Goal: Find specific fact: Find specific fact

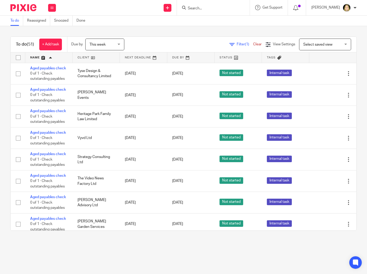
scroll to position [1308, 0]
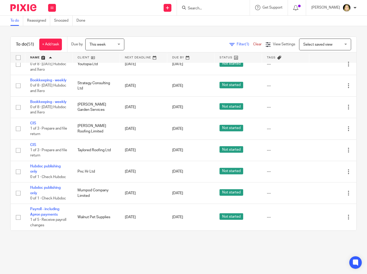
click at [222, 9] on input "Search" at bounding box center [210, 8] width 47 height 5
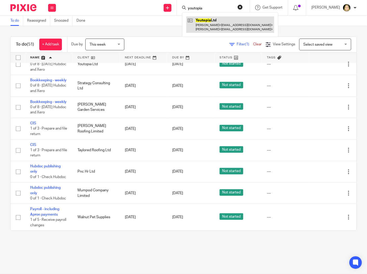
type input "youtopia"
click at [228, 24] on link at bounding box center [230, 24] width 88 height 16
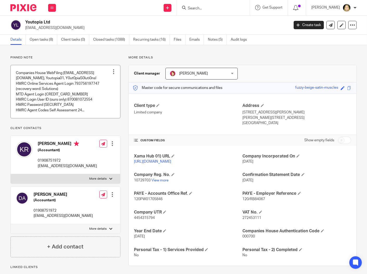
click at [41, 112] on link at bounding box center [66, 91] width 110 height 53
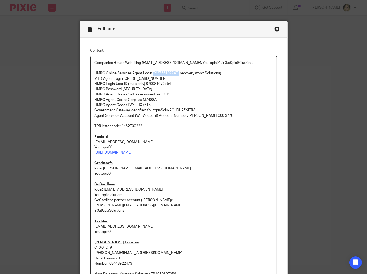
drag, startPoint x: 177, startPoint y: 73, endPoint x: 152, endPoint y: 74, distance: 25.5
click at [152, 74] on p "HMRC Online Services Agent Login 793756197747 (recovery word: Solutions)" at bounding box center [184, 73] width 178 height 5
copy p "793756197747"
drag, startPoint x: 140, startPoint y: 90, endPoint x: 121, endPoint y: 89, distance: 19.0
click at [121, 89] on p "HMRC Password [SECURITY_DATA]" at bounding box center [184, 88] width 178 height 5
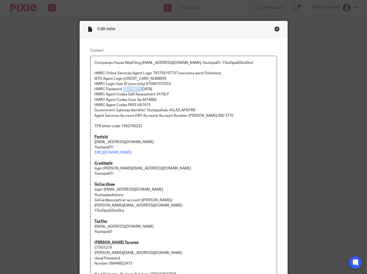
copy p "Youtopia01"
drag, startPoint x: 175, startPoint y: 72, endPoint x: 152, endPoint y: 75, distance: 23.9
click at [152, 75] on p "HMRC Online Services Agent Login 793756197747 (recovery word: Solutions)" at bounding box center [184, 73] width 178 height 5
copy p "793756197747"
drag, startPoint x: 145, startPoint y: 90, endPoint x: 132, endPoint y: 90, distance: 13.0
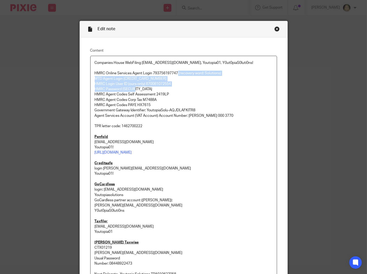
click at [132, 90] on p "HMRC Password Youtopia01" at bounding box center [184, 88] width 178 height 5
click at [150, 87] on p "HMRC Password Youtopia01" at bounding box center [184, 88] width 178 height 5
drag, startPoint x: 140, startPoint y: 90, endPoint x: 119, endPoint y: 91, distance: 20.8
click at [119, 91] on p "HMRC Password Youtopia01" at bounding box center [184, 88] width 178 height 5
click at [149, 87] on p "HMRC Password Youtopia01" at bounding box center [184, 88] width 178 height 5
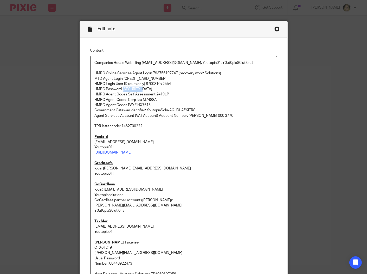
drag, startPoint x: 139, startPoint y: 91, endPoint x: 120, endPoint y: 88, distance: 19.6
click at [120, 88] on p "HMRC Password Youtopia01" at bounding box center [184, 88] width 178 height 5
copy p "Youtopia01"
drag, startPoint x: 176, startPoint y: 72, endPoint x: 151, endPoint y: 74, distance: 25.3
click at [151, 74] on p "HMRC Online Services Agent Login 793756197747 (recovery word: Solutions)" at bounding box center [184, 73] width 178 height 5
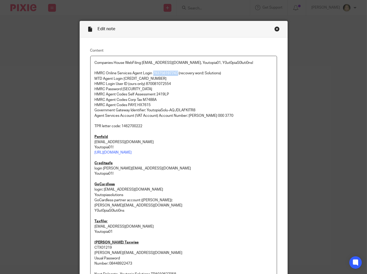
copy p "793756197747"
click at [276, 29] on div "Close this dialog window" at bounding box center [277, 28] width 5 height 5
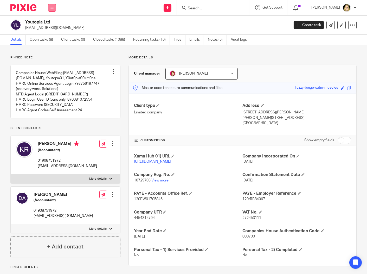
click at [48, 8] on button at bounding box center [52, 8] width 8 height 8
click at [53, 22] on li "Work" at bounding box center [52, 25] width 14 height 8
click at [48, 22] on link "Work" at bounding box center [49, 24] width 8 height 4
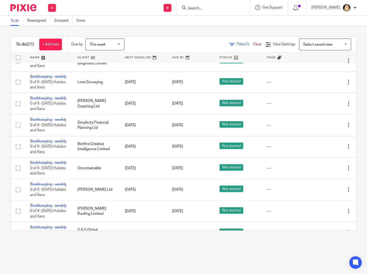
scroll to position [665, 0]
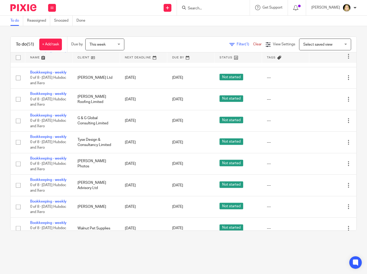
scroll to position [752, 0]
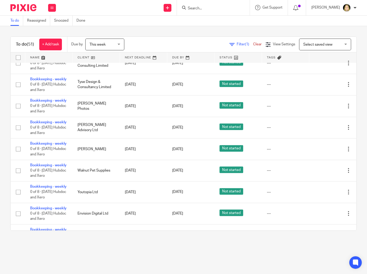
scroll to position [781, 0]
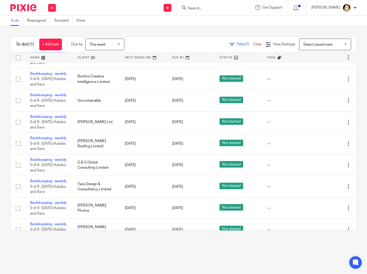
scroll to position [636, 0]
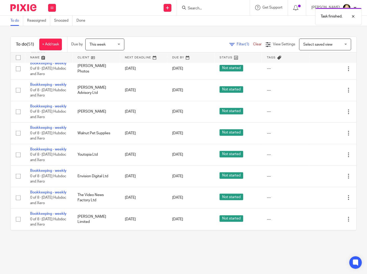
scroll to position [781, 0]
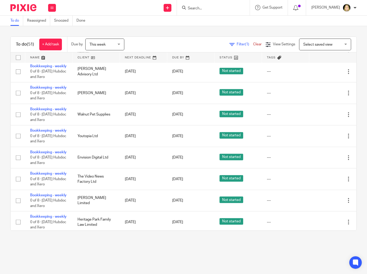
scroll to position [752, 0]
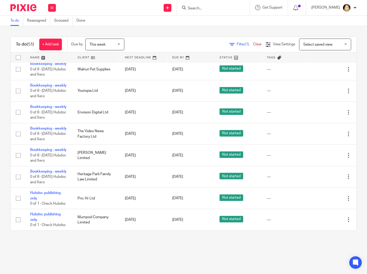
scroll to position [838, 0]
